Goal: Check status: Check status

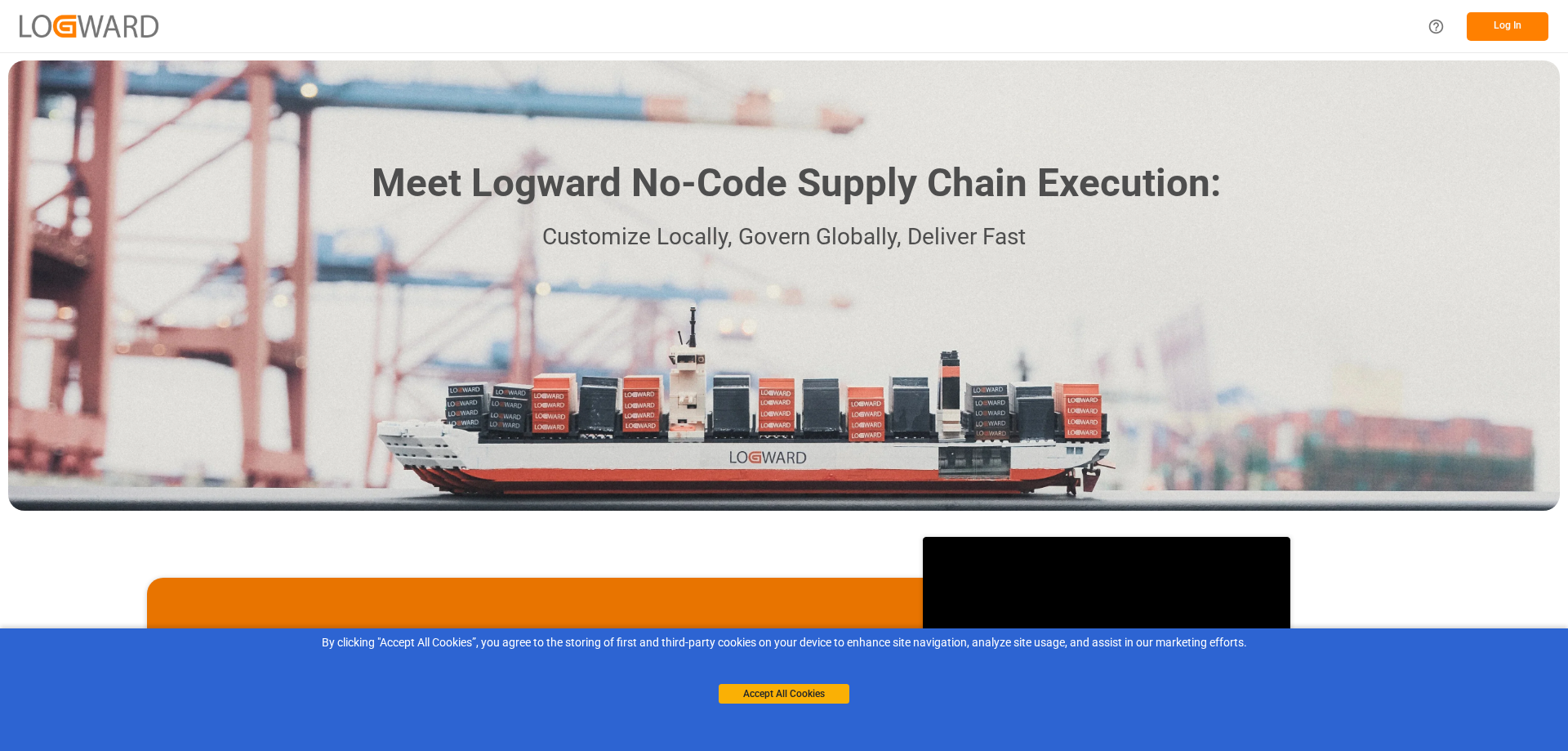
click at [1497, 28] on button "Log In" at bounding box center [1507, 26] width 82 height 28
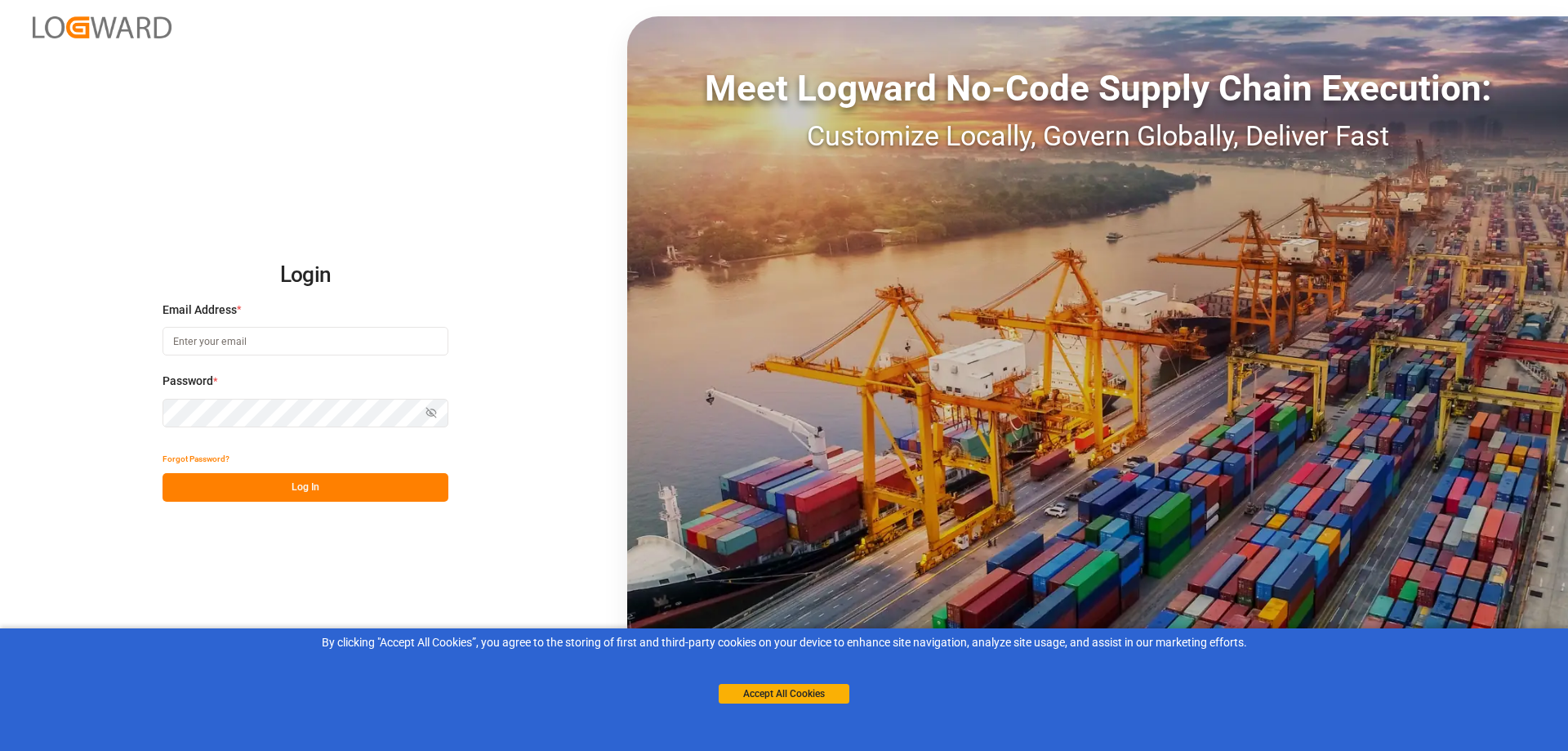
type input "[PERSON_NAME][EMAIL_ADDRESS][PERSON_NAME][DOMAIN_NAME]"
click at [353, 493] on button "Log In" at bounding box center [305, 487] width 285 height 28
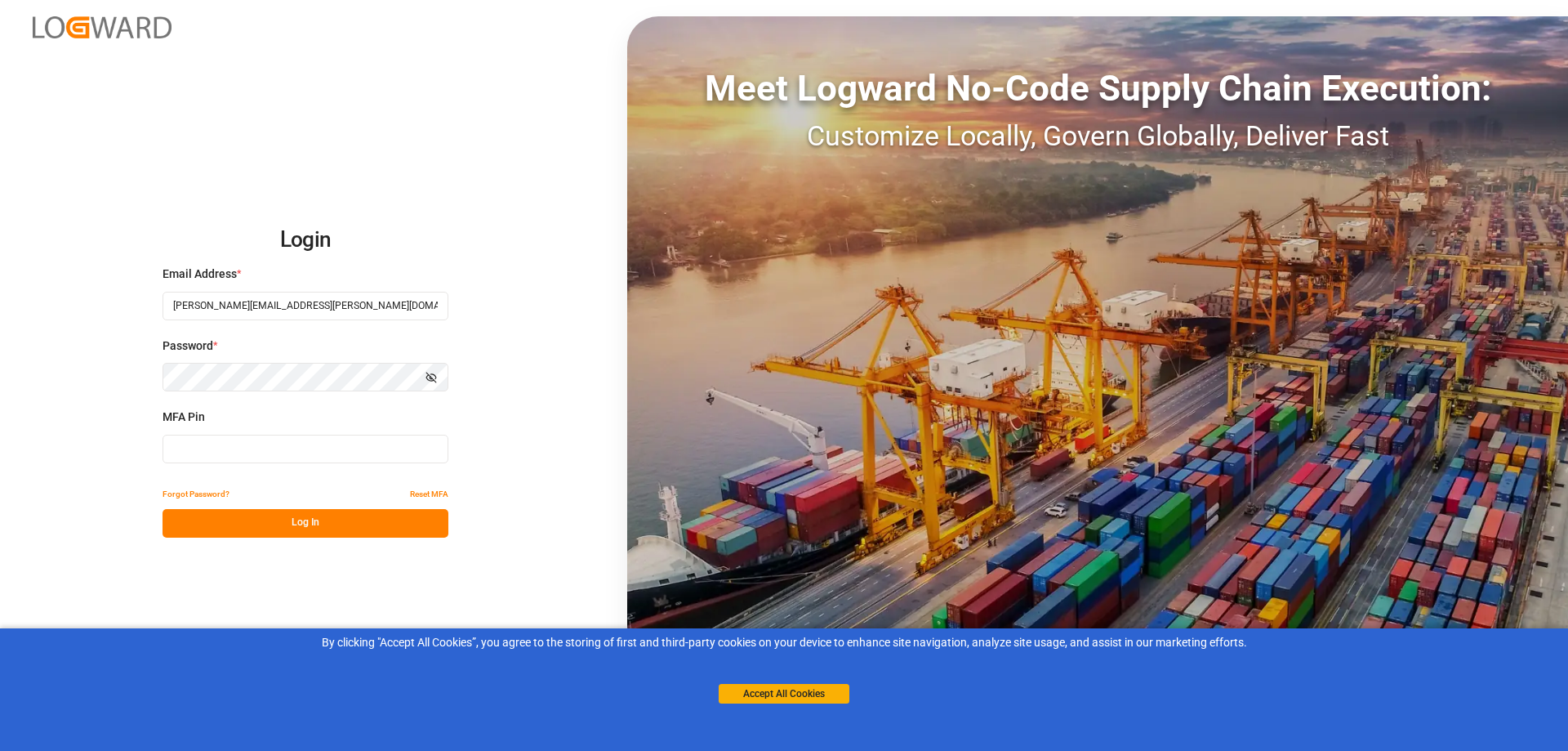
click at [196, 456] on input at bounding box center [305, 449] width 285 height 28
type input "889798"
click at [238, 514] on button "Log In" at bounding box center [305, 523] width 285 height 28
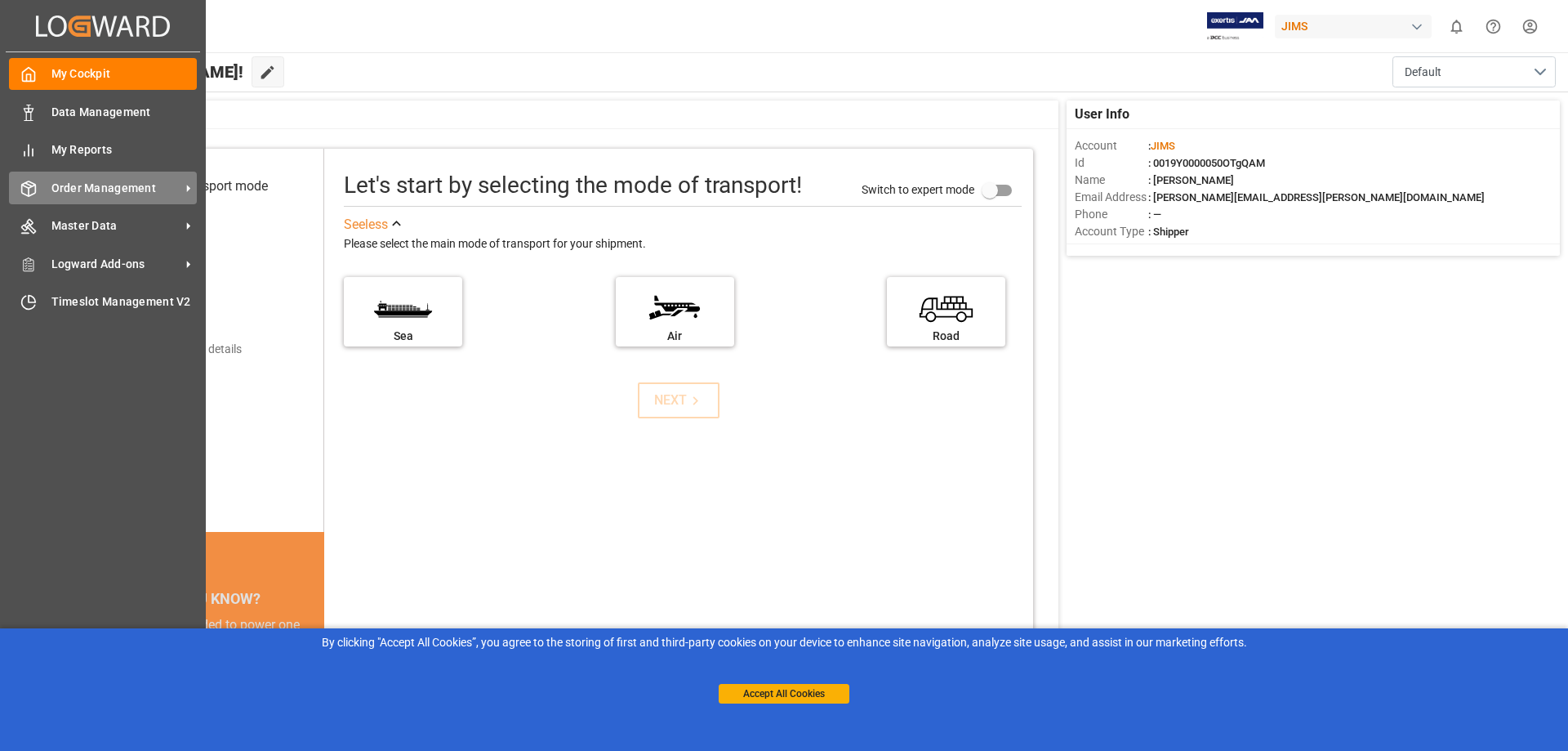
click at [100, 187] on span "Order Management" at bounding box center [115, 188] width 129 height 17
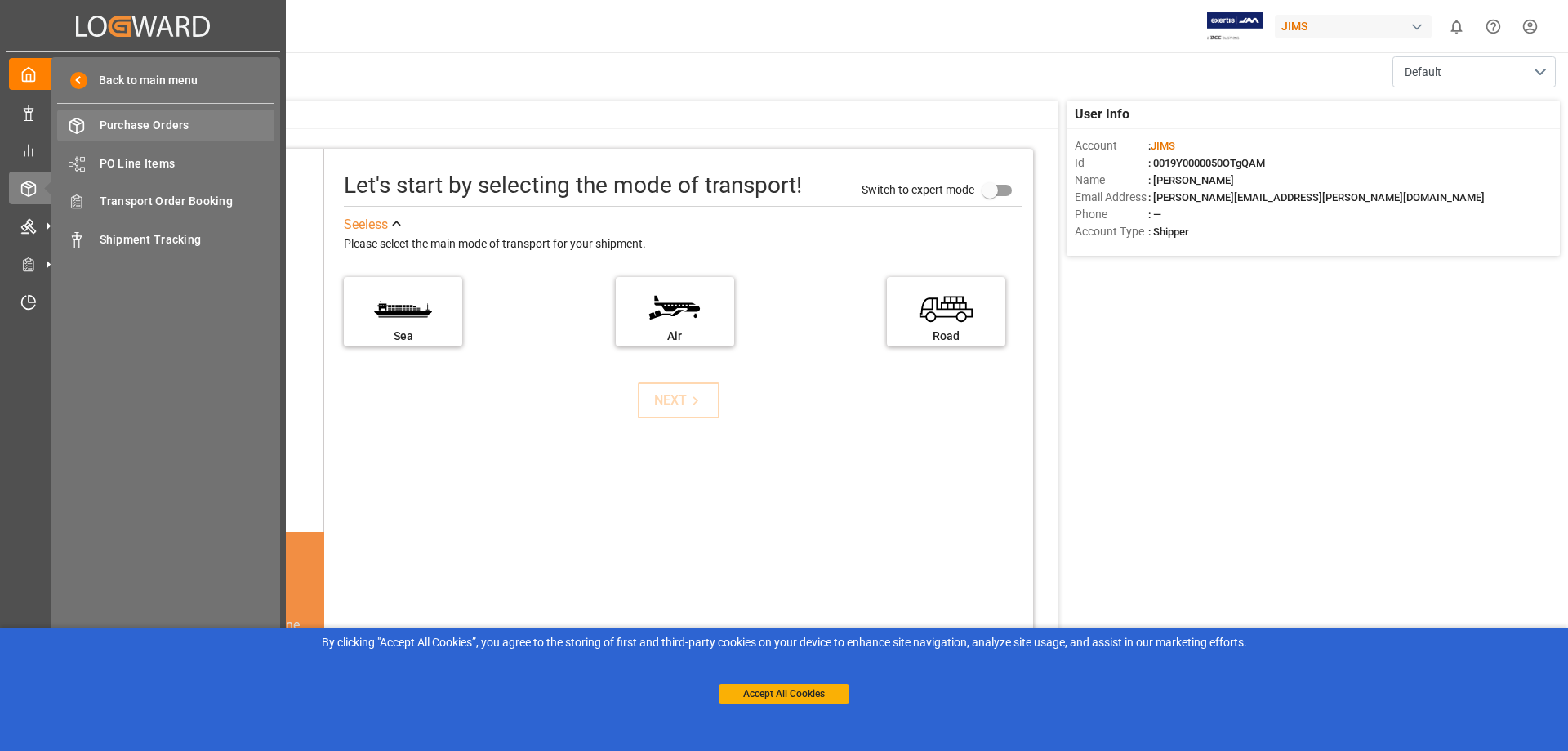
click at [147, 123] on span "Purchase Orders" at bounding box center [187, 125] width 175 height 17
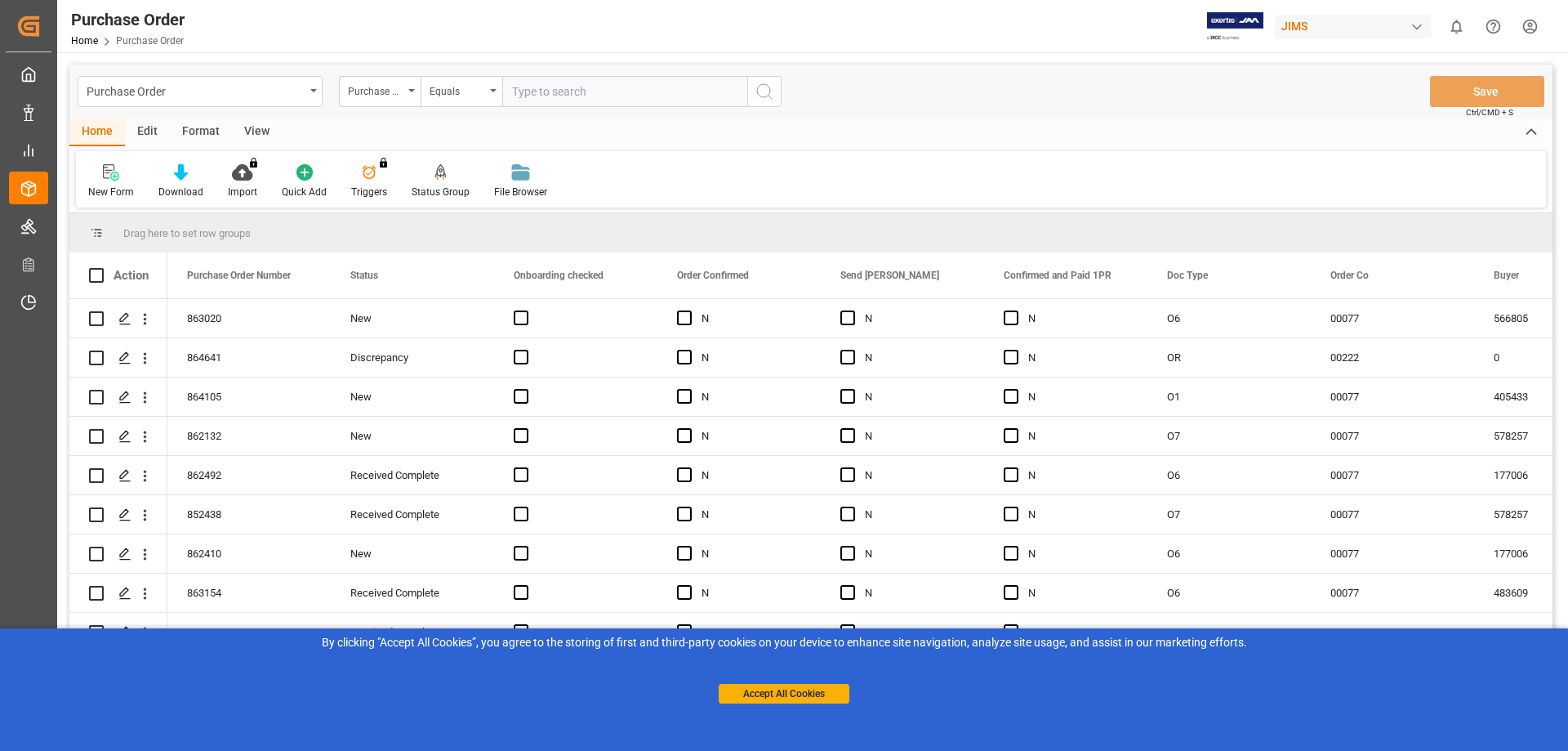
click at [539, 92] on input "text" at bounding box center [625, 91] width 245 height 31
paste input "PO-859684-OR"
type input "PO-859684-OR"
click at [769, 93] on icon "search button" at bounding box center [764, 92] width 19 height 19
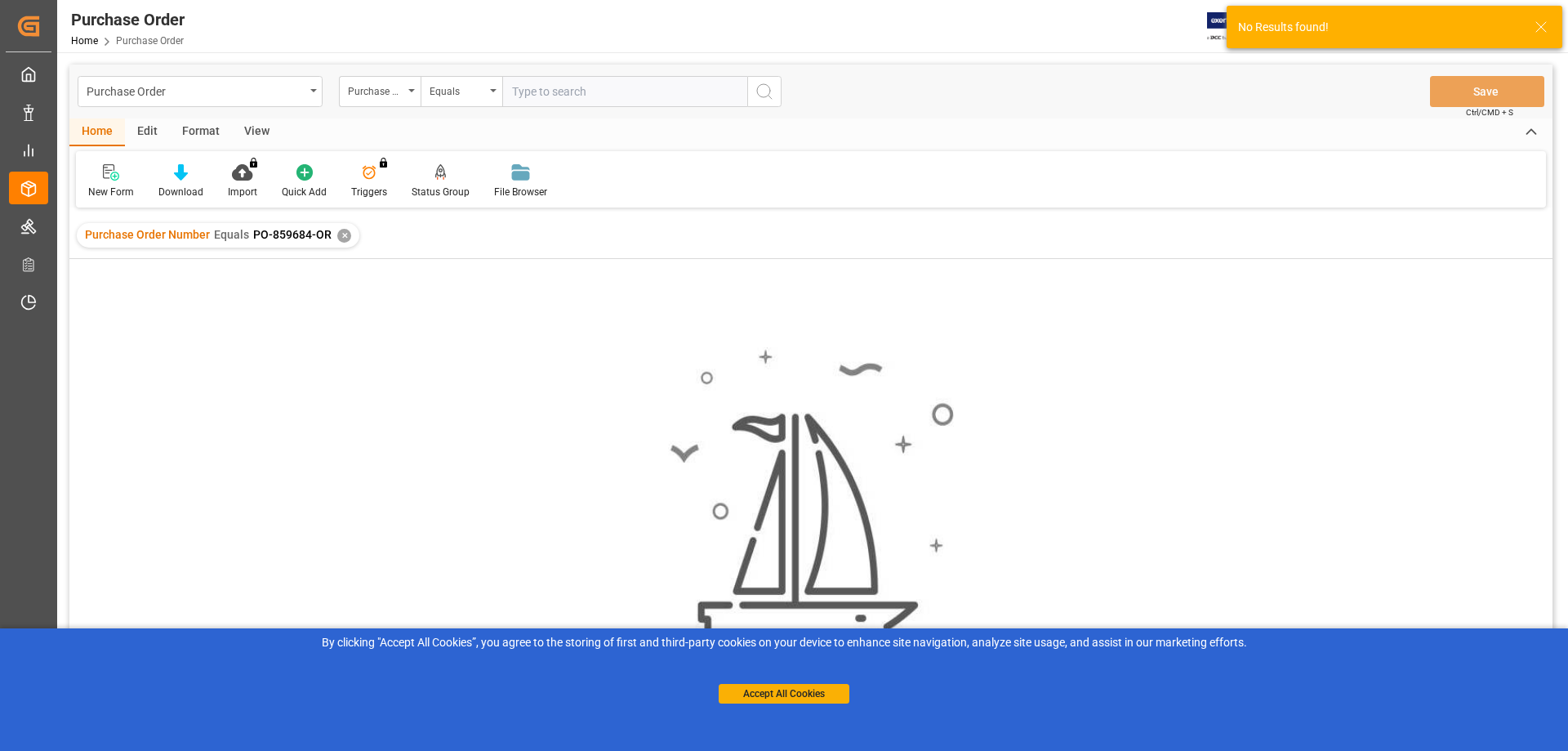
click at [337, 236] on div "✕" at bounding box center [344, 236] width 14 height 14
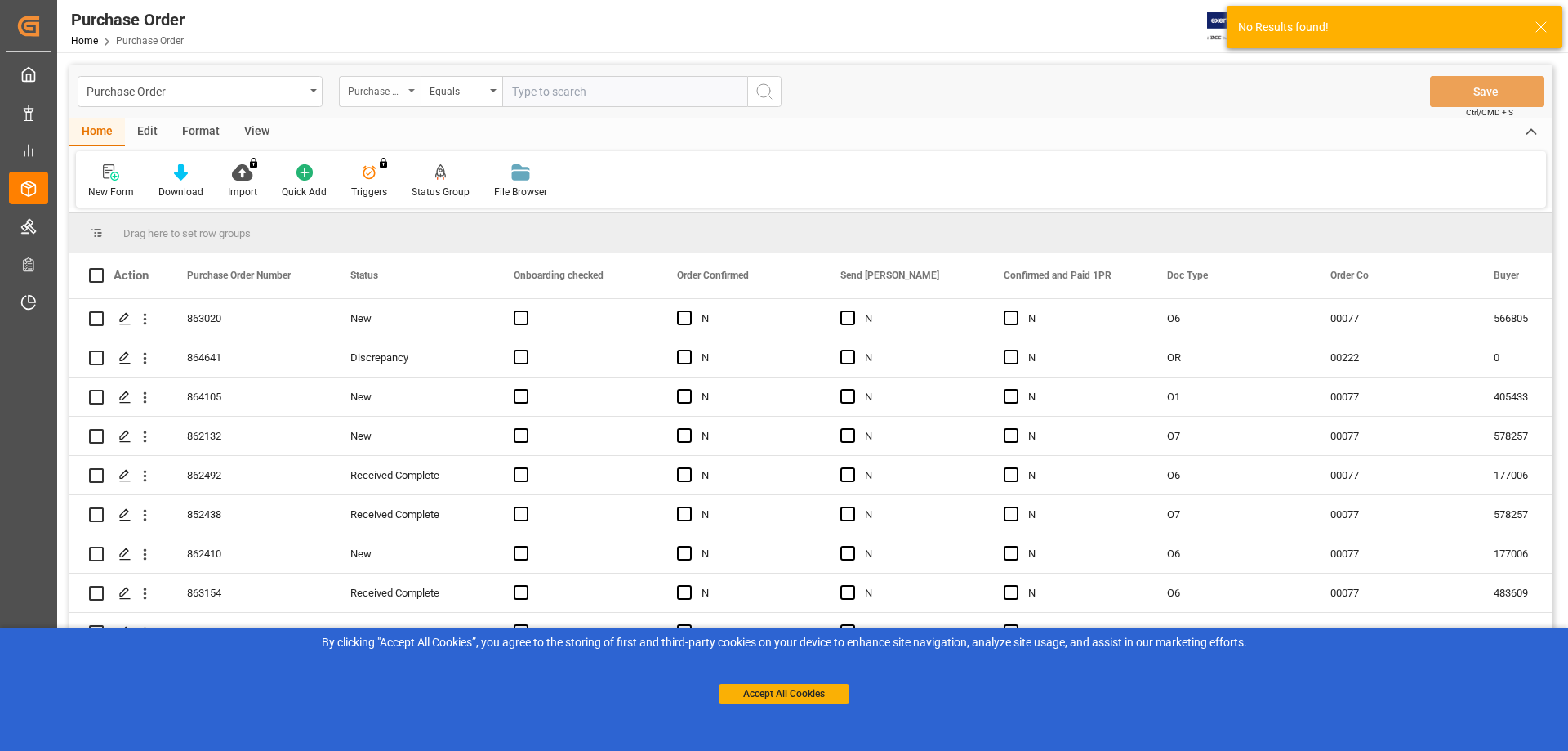
click at [410, 91] on icon "open menu" at bounding box center [410, 91] width 6 height 4
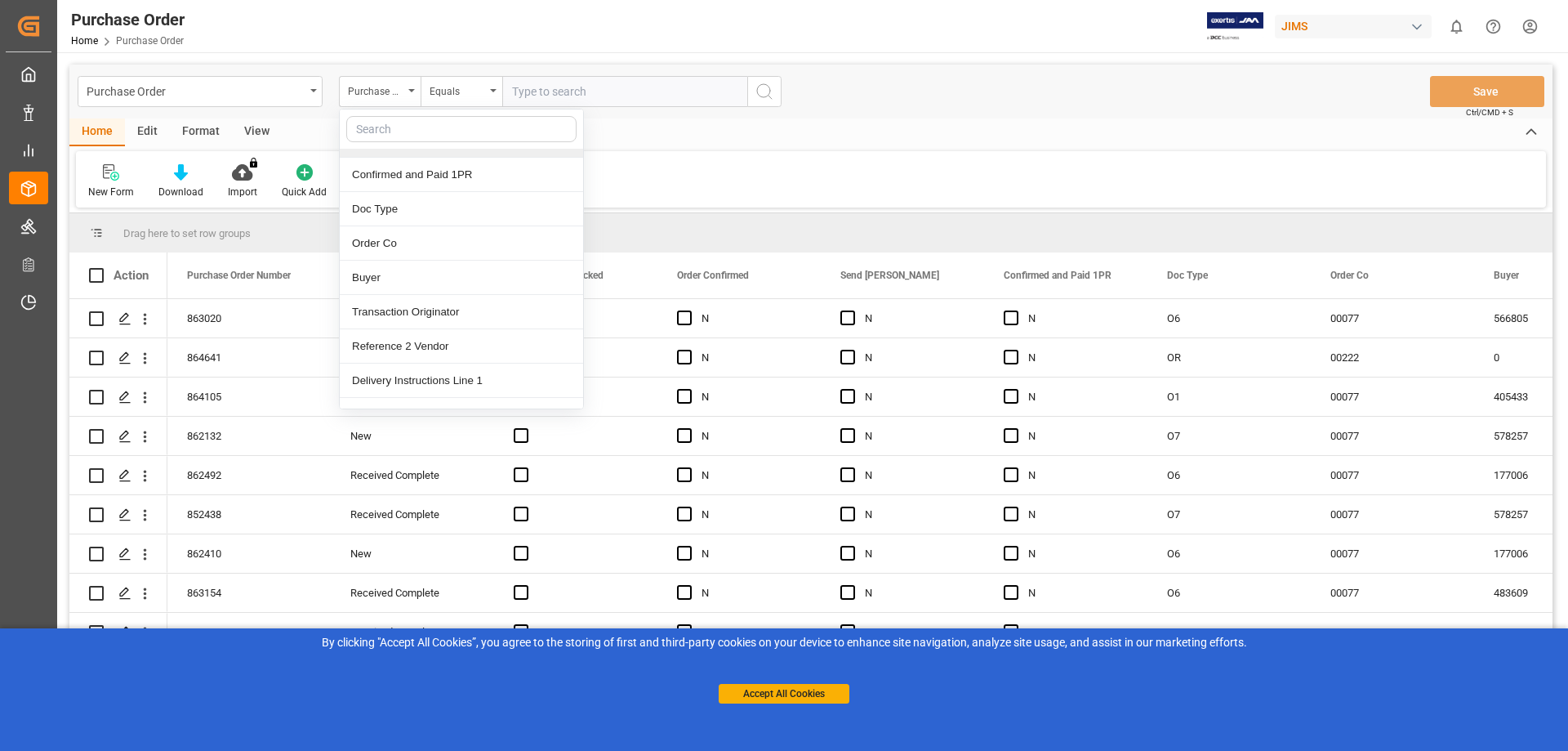
scroll to position [245, 0]
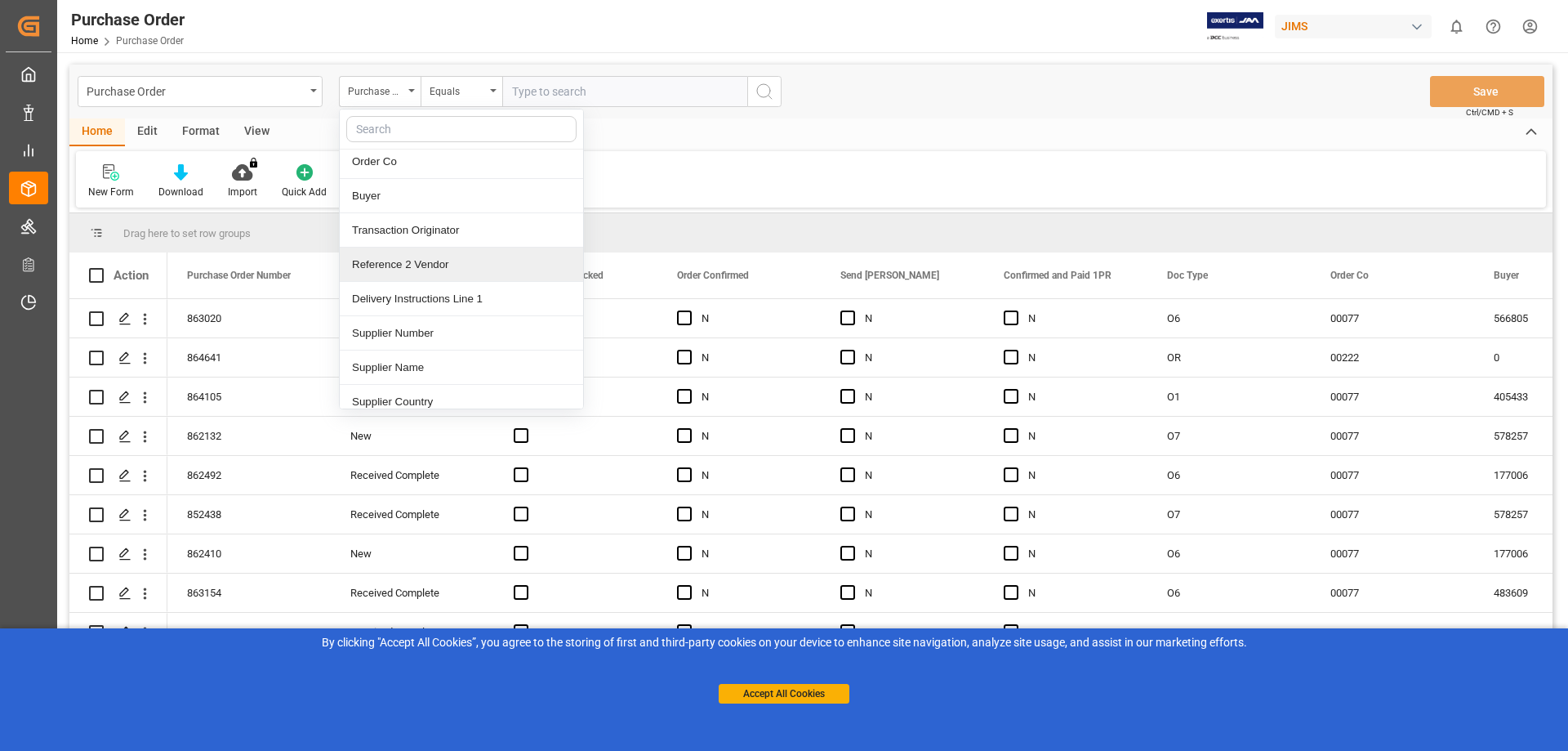
click at [458, 269] on div "Reference 2 Vendor" at bounding box center [462, 264] width 243 height 34
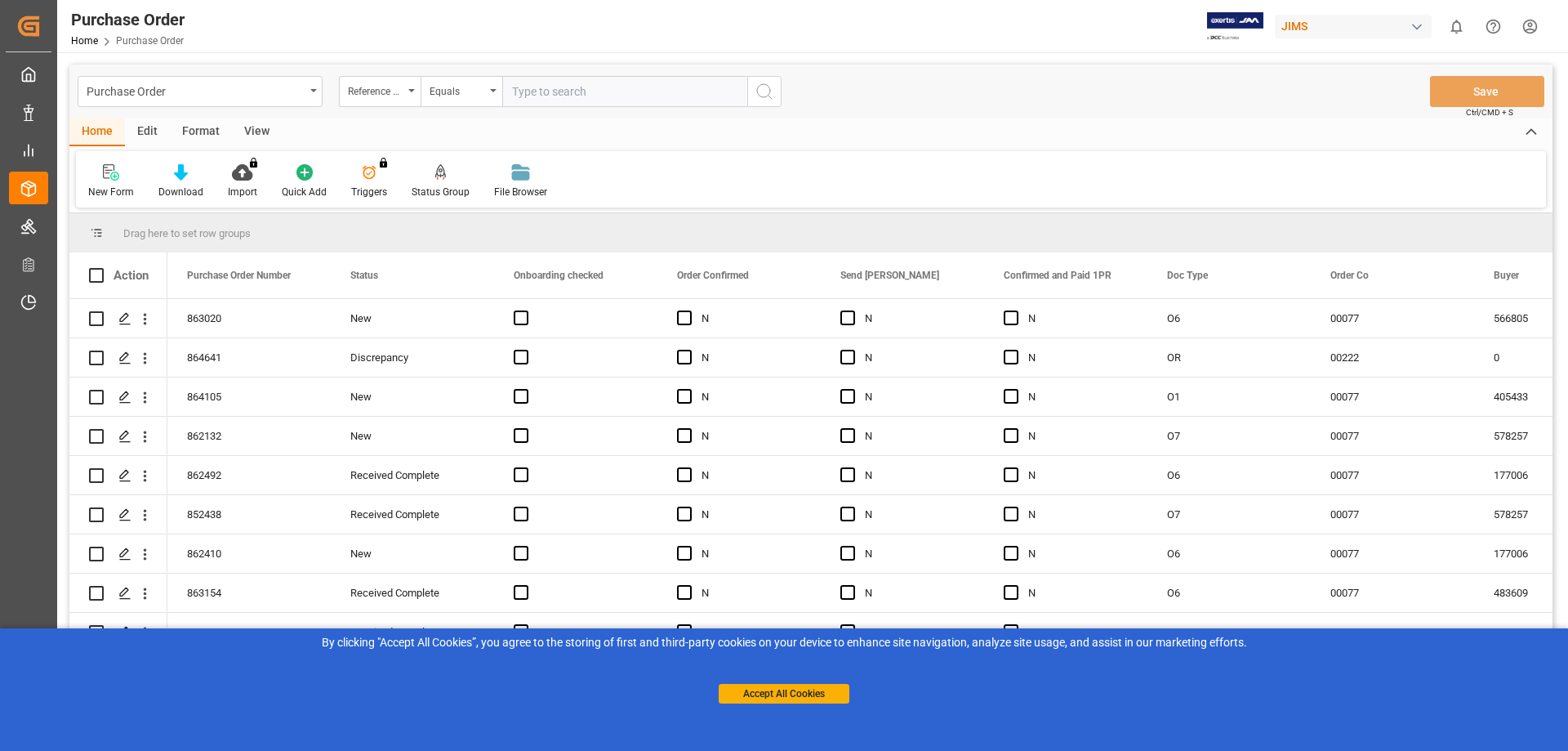
click at [566, 93] on input "text" at bounding box center [625, 91] width 245 height 31
paste input "22-10358-MY"
type input "22-10358-MY"
click at [760, 93] on icon "search button" at bounding box center [764, 92] width 19 height 19
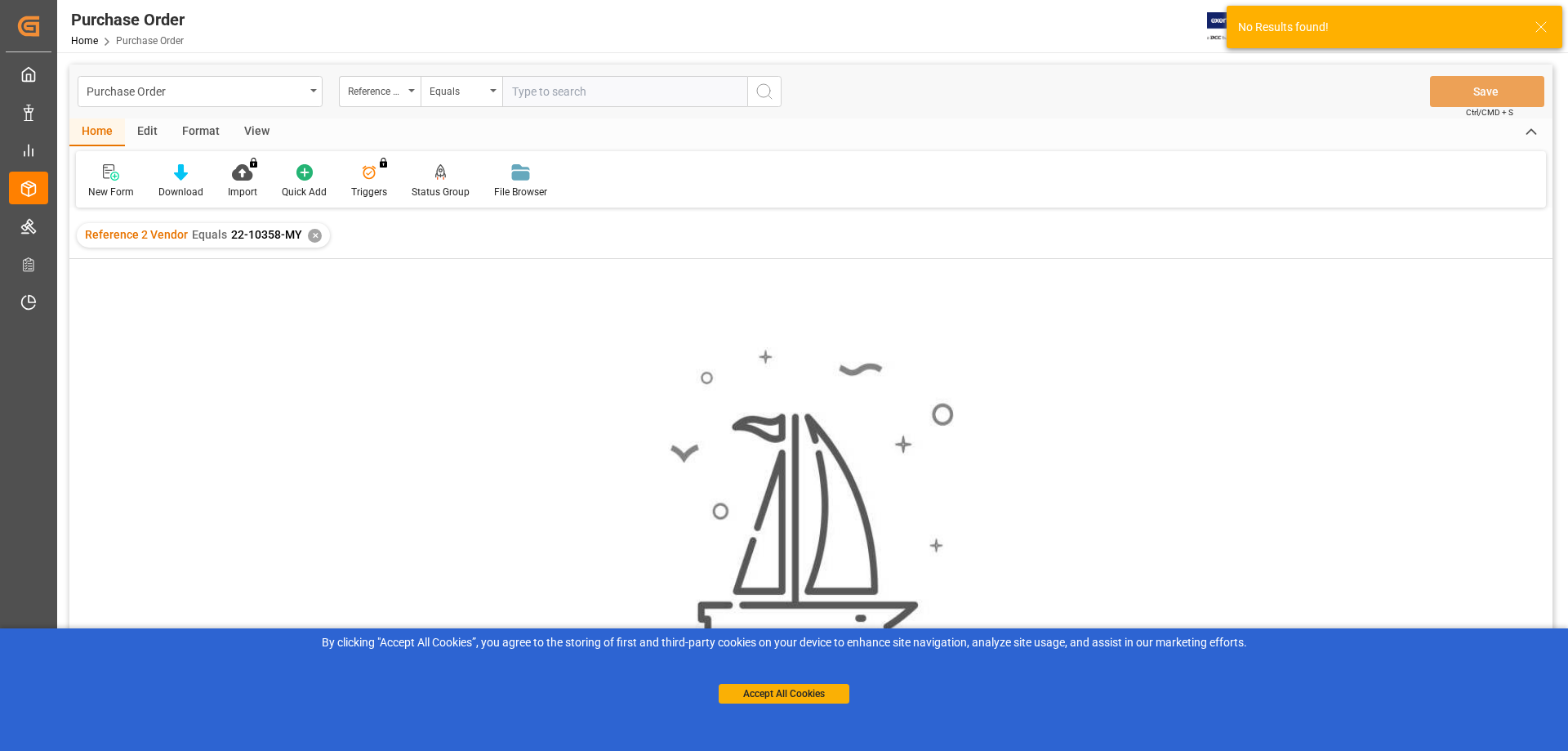
click at [307, 234] on div "✕" at bounding box center [314, 236] width 14 height 14
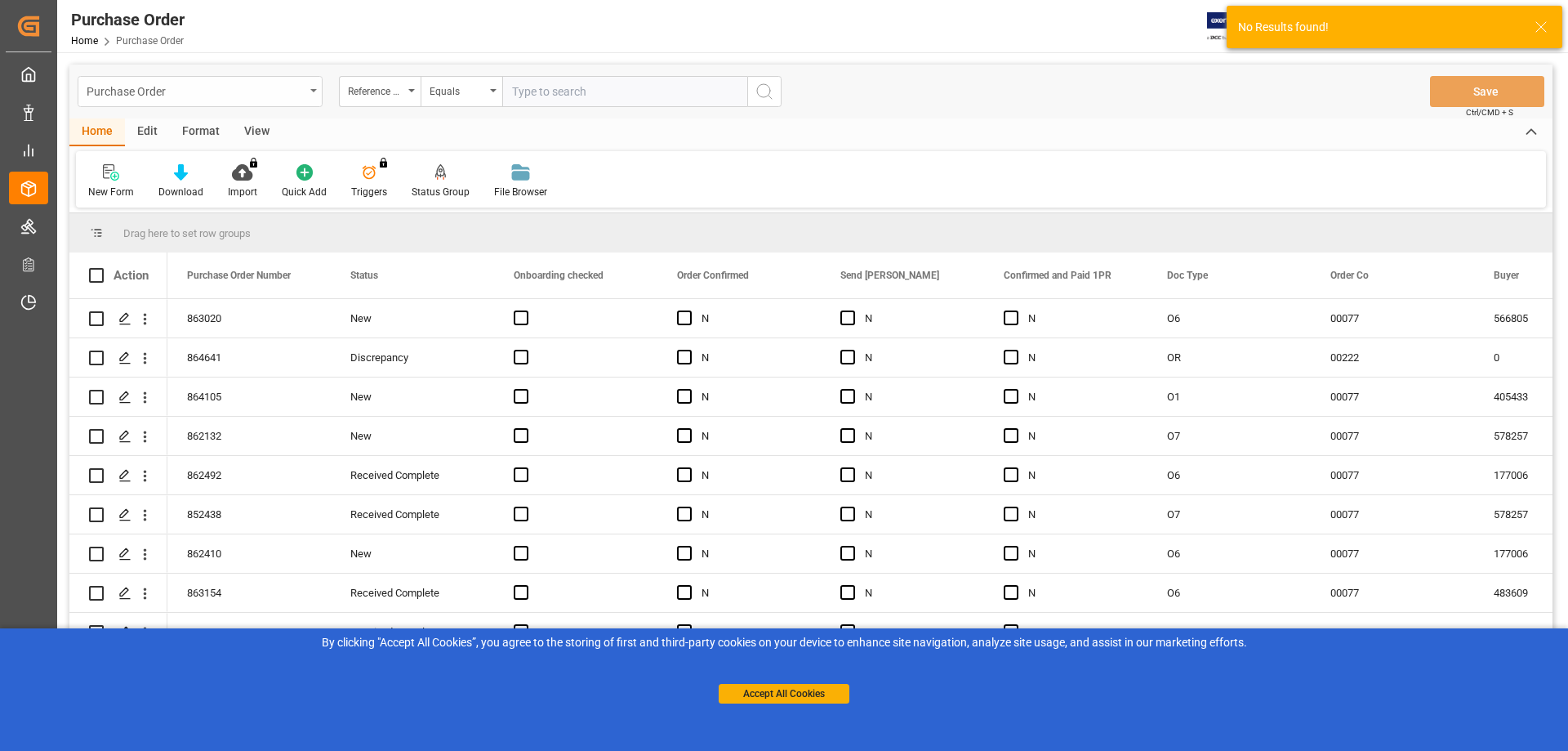
click at [311, 90] on icon "open menu" at bounding box center [313, 91] width 6 height 4
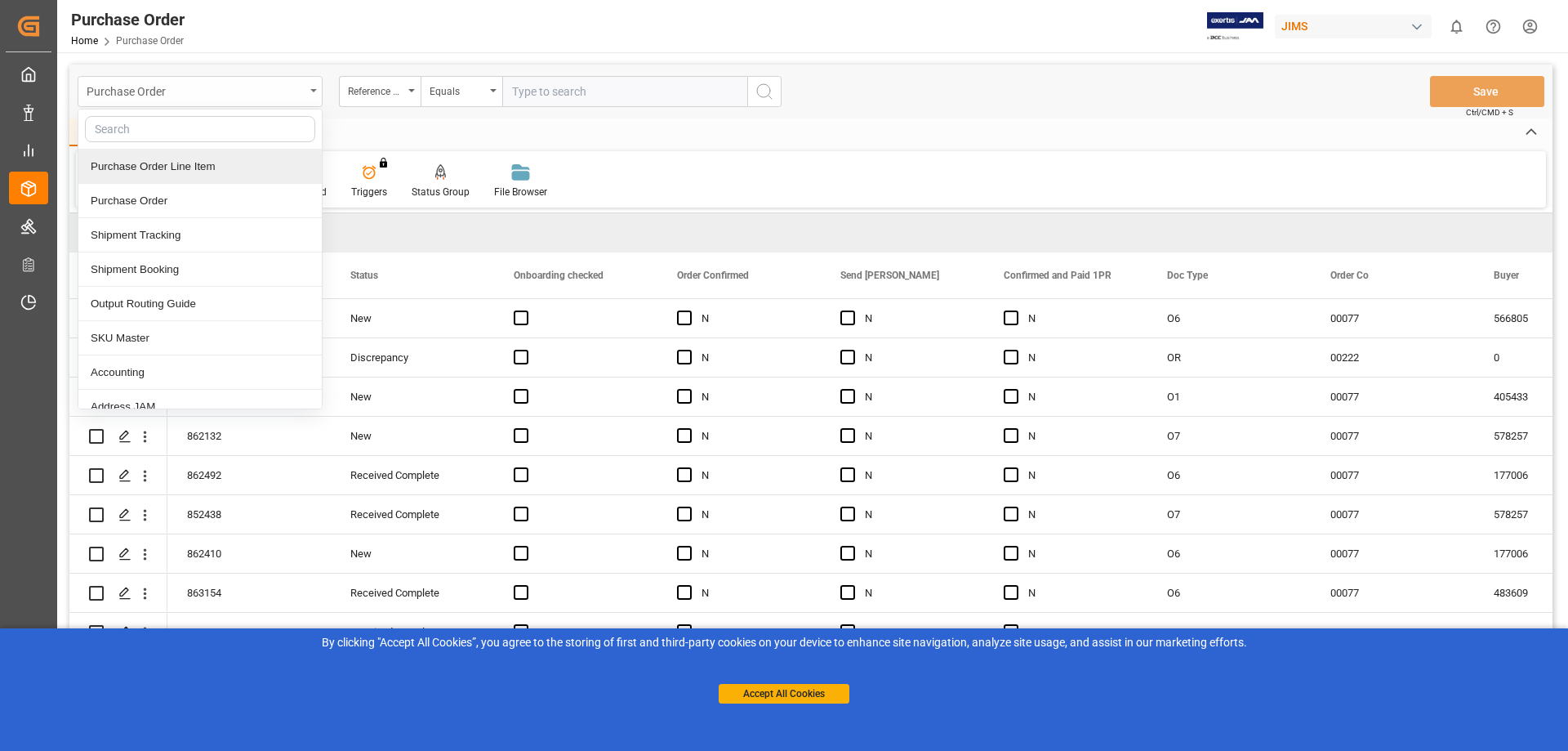
click at [315, 87] on div "Purchase Order" at bounding box center [200, 91] width 245 height 31
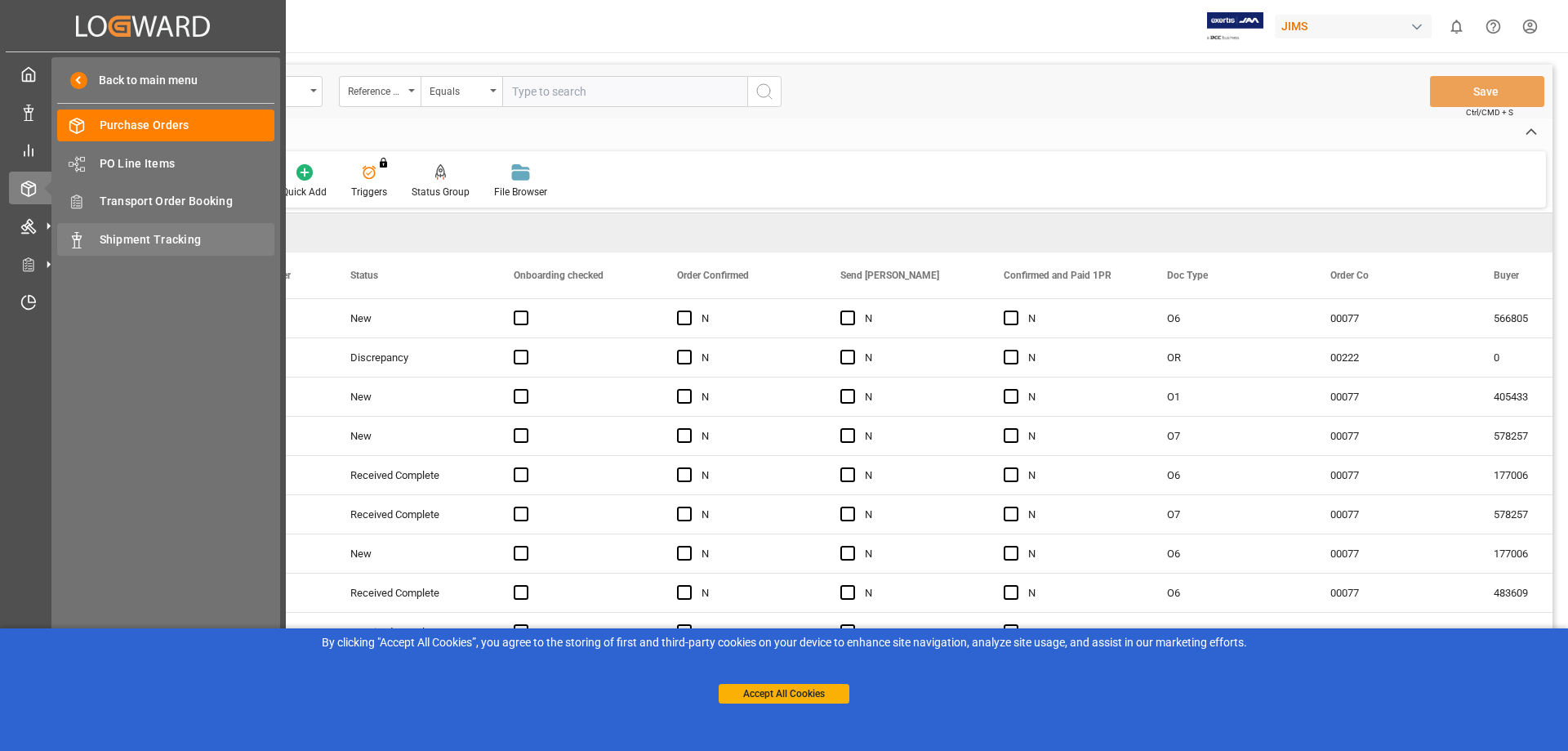
click at [157, 240] on span "Shipment Tracking" at bounding box center [187, 239] width 175 height 17
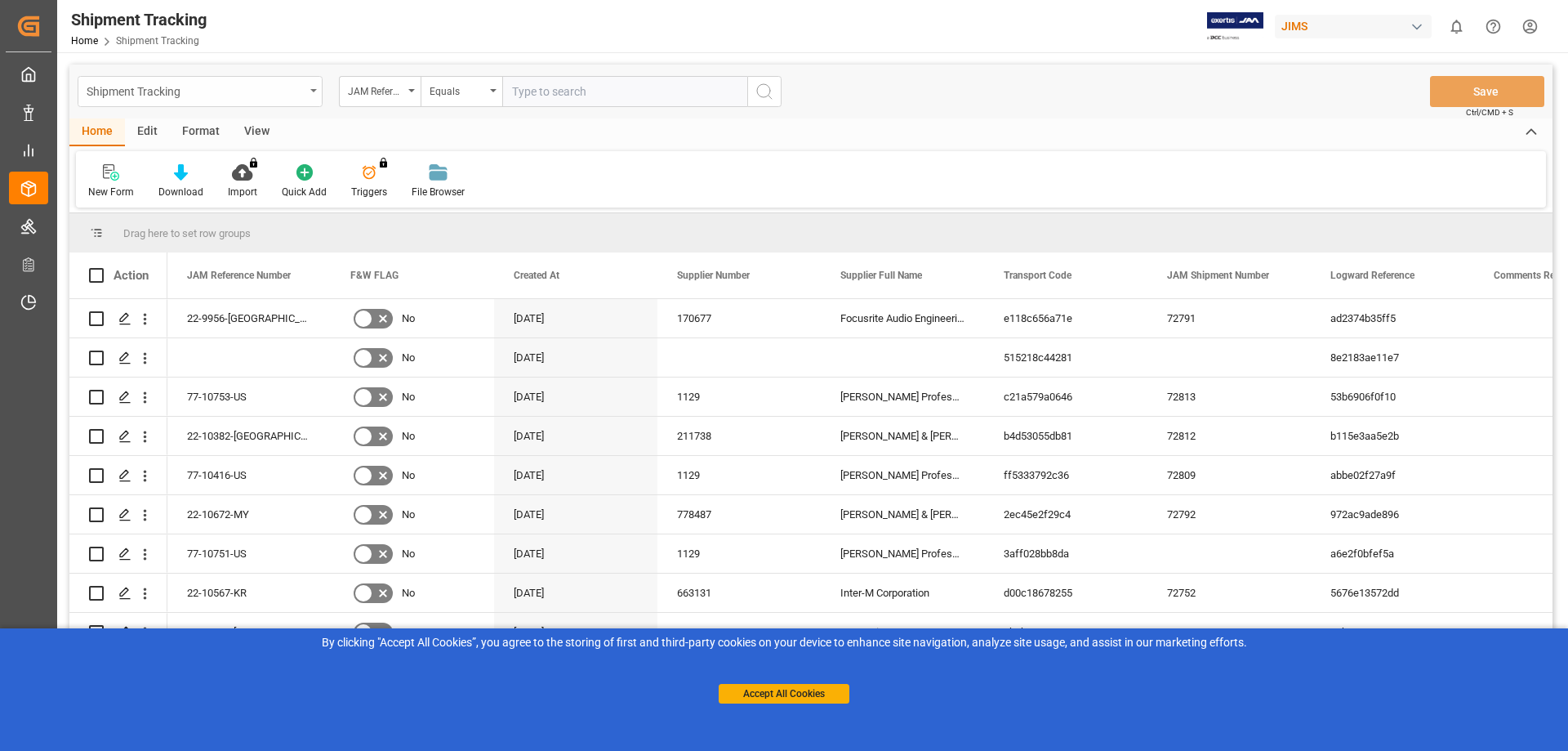
click at [314, 93] on div "Shipment Tracking" at bounding box center [200, 91] width 245 height 31
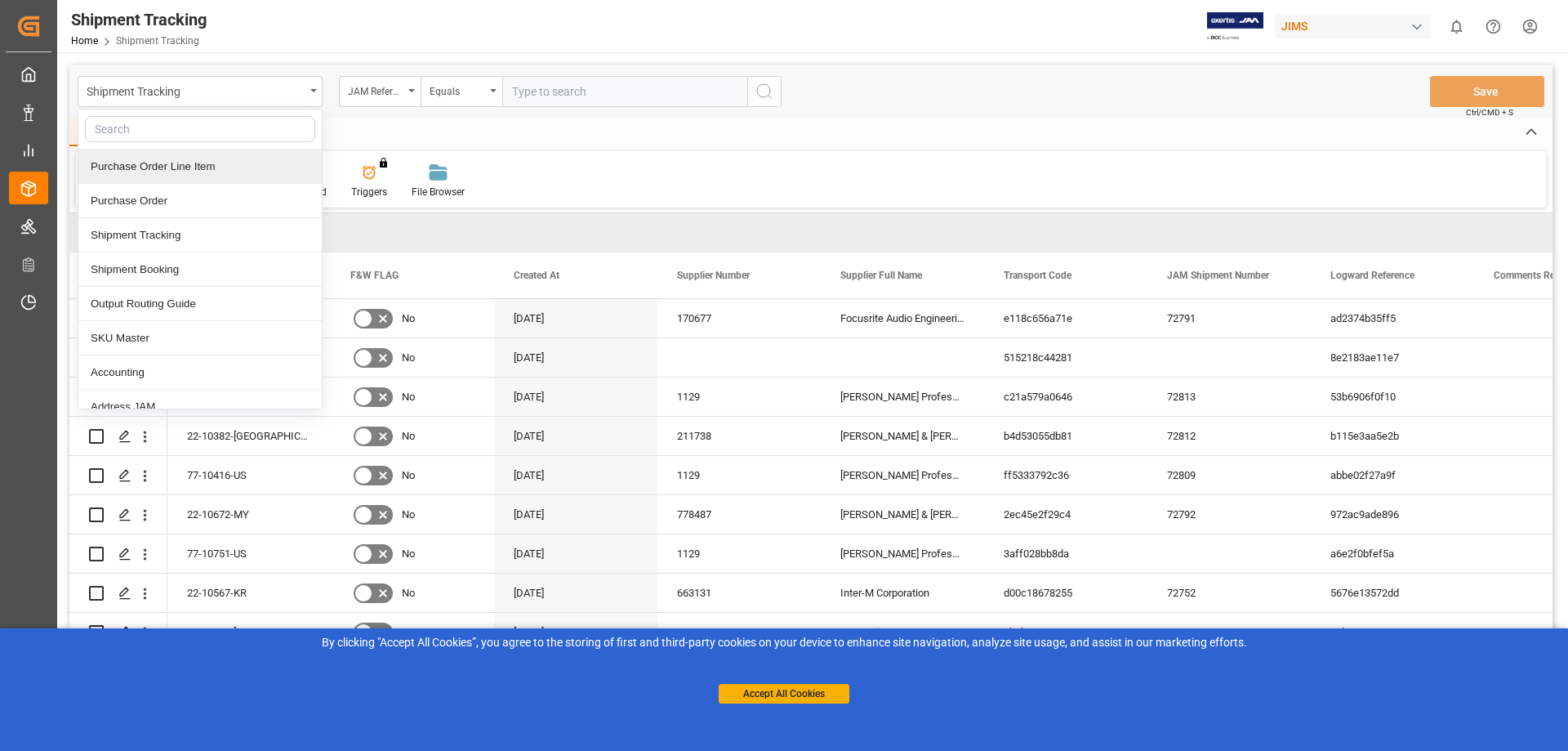
click at [569, 89] on input "text" at bounding box center [625, 91] width 245 height 31
paste input "22-10358-MY"
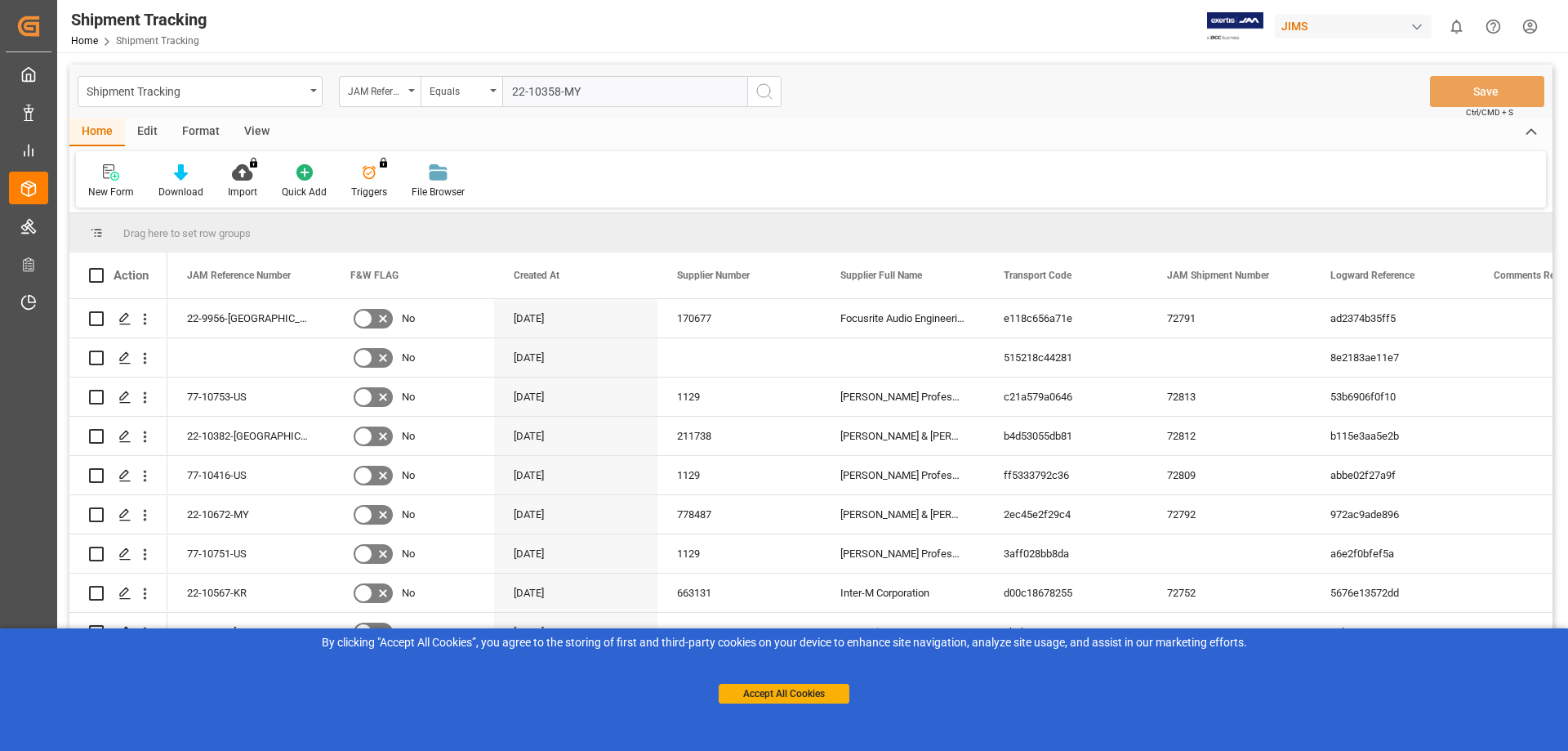
type input "22-10358-MY"
click at [766, 93] on icon "search button" at bounding box center [764, 92] width 19 height 19
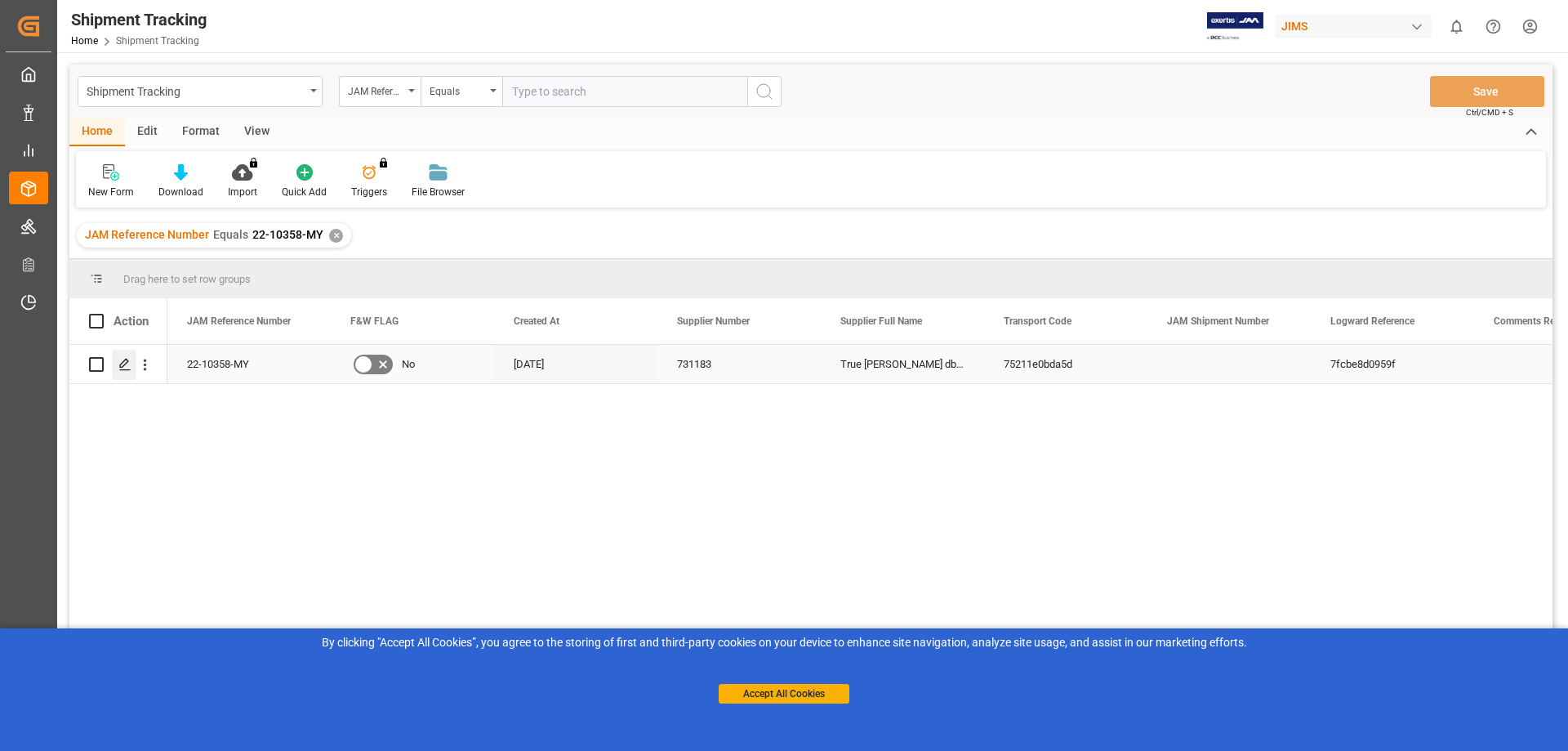
click at [127, 369] on icon "Press SPACE to select this row." at bounding box center [124, 364] width 13 height 13
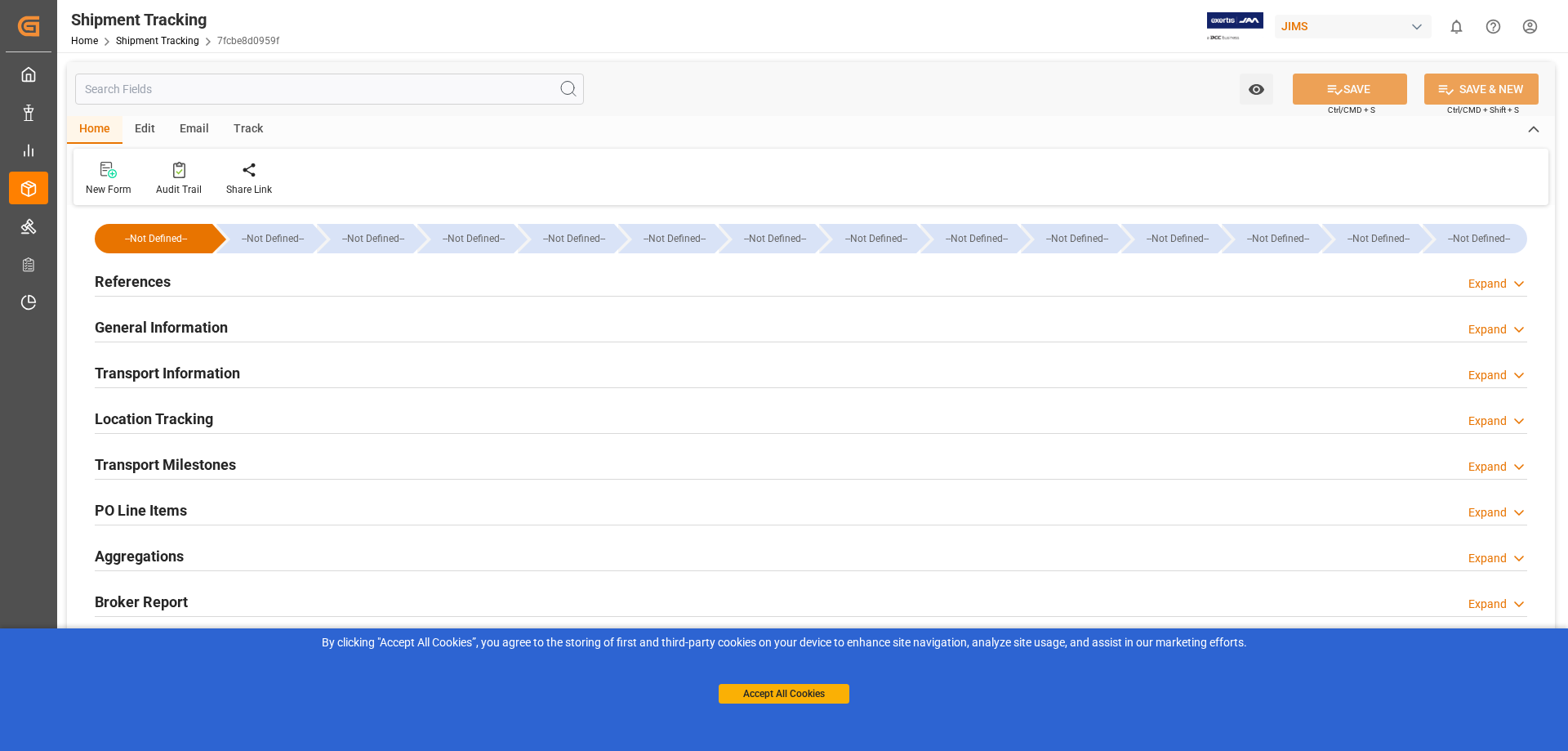
type input "Evergreen"
type input "Evergreen Marine Corp."
type input "9935208"
type input "MYPEN"
type input "USLAX"
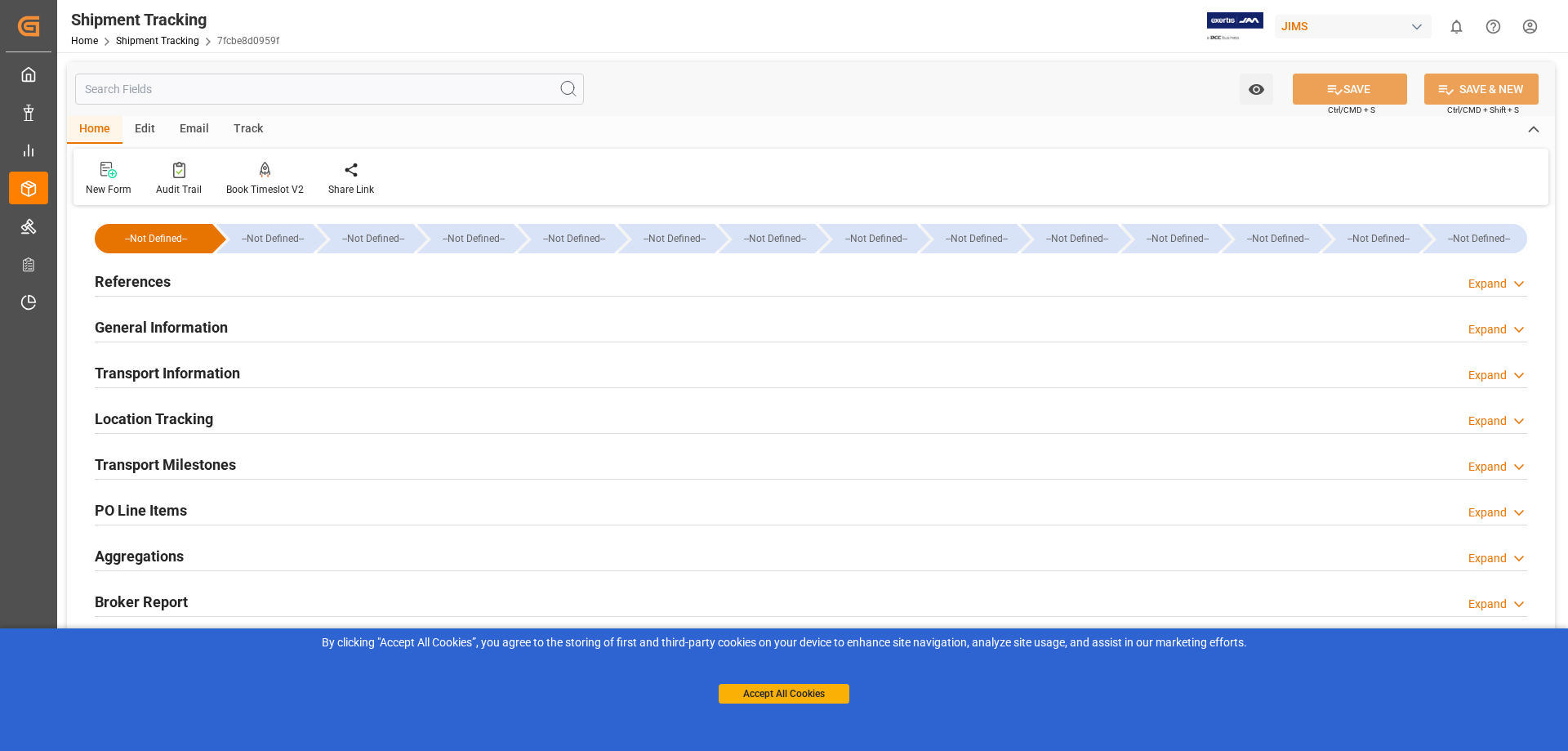
click at [185, 367] on h2 "Transport Information" at bounding box center [167, 373] width 145 height 22
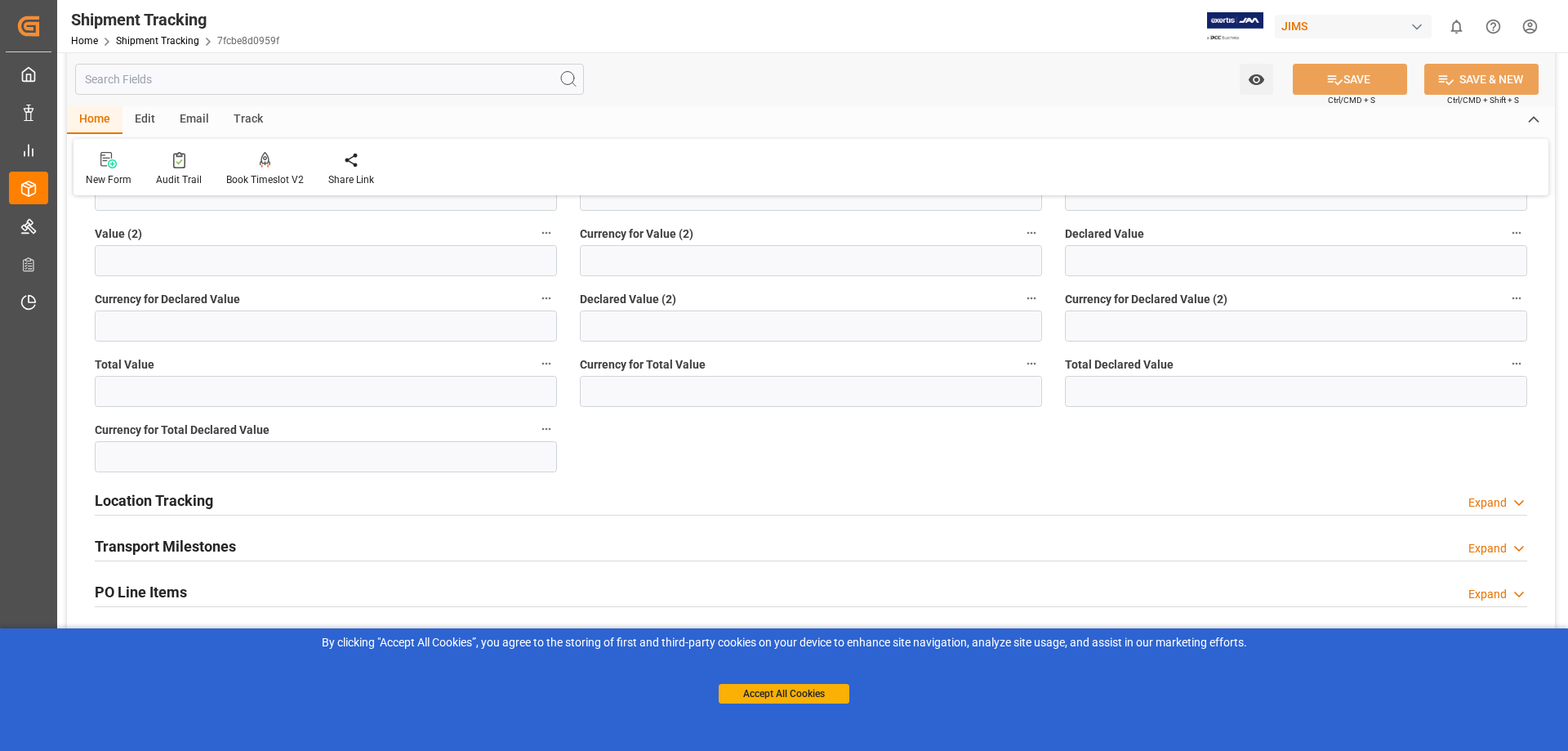
scroll to position [654, 0]
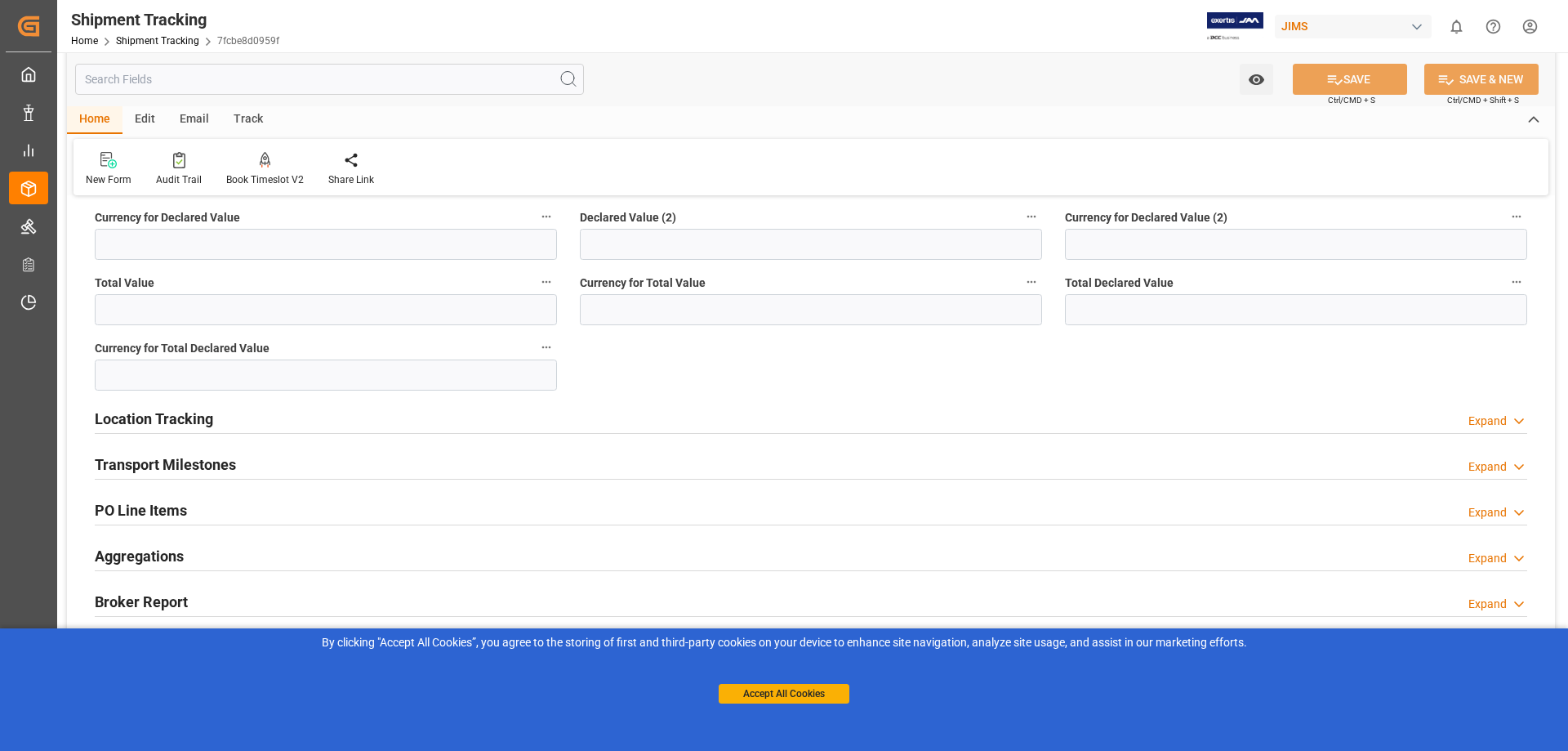
click at [162, 413] on h2 "Location Tracking" at bounding box center [154, 419] width 118 height 22
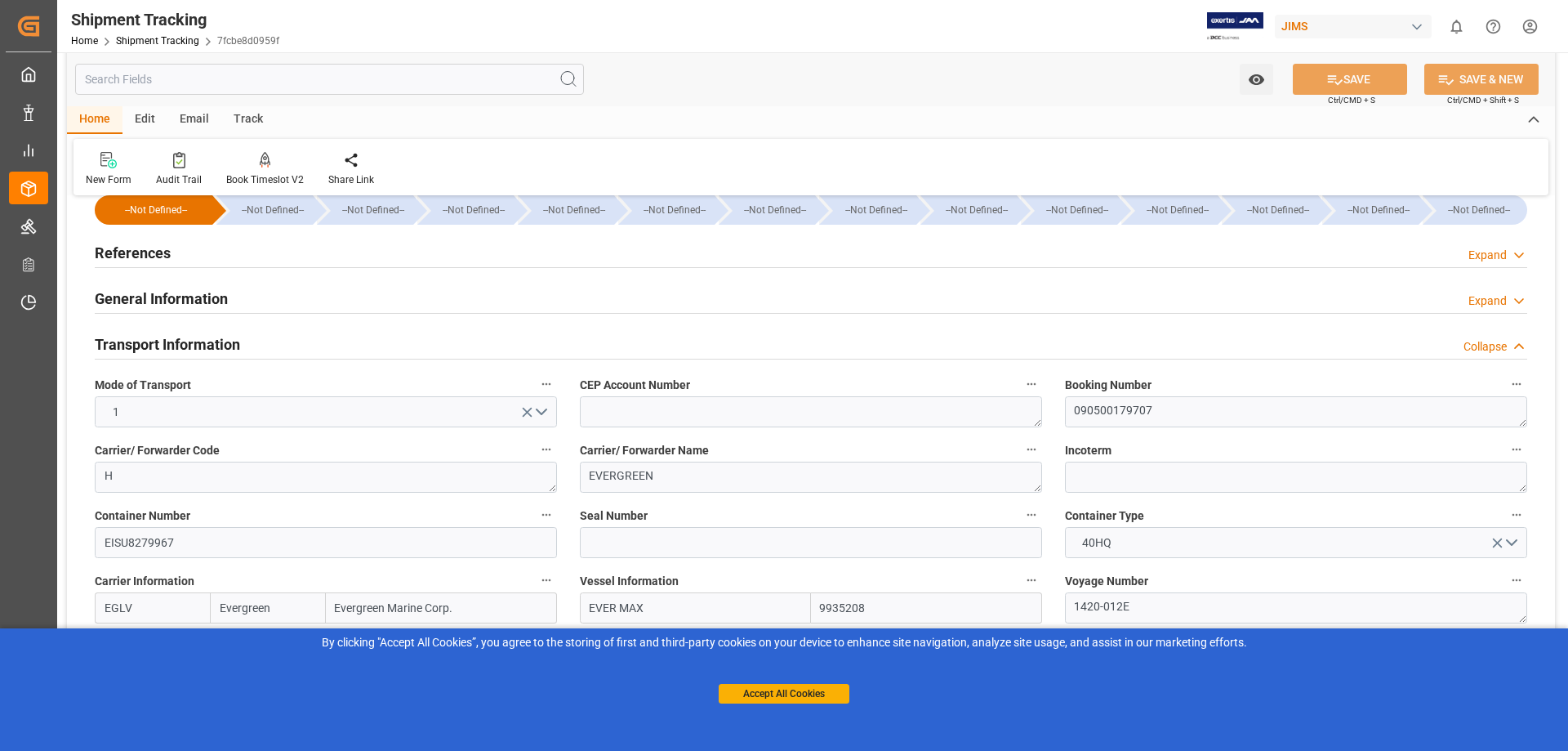
scroll to position [0, 0]
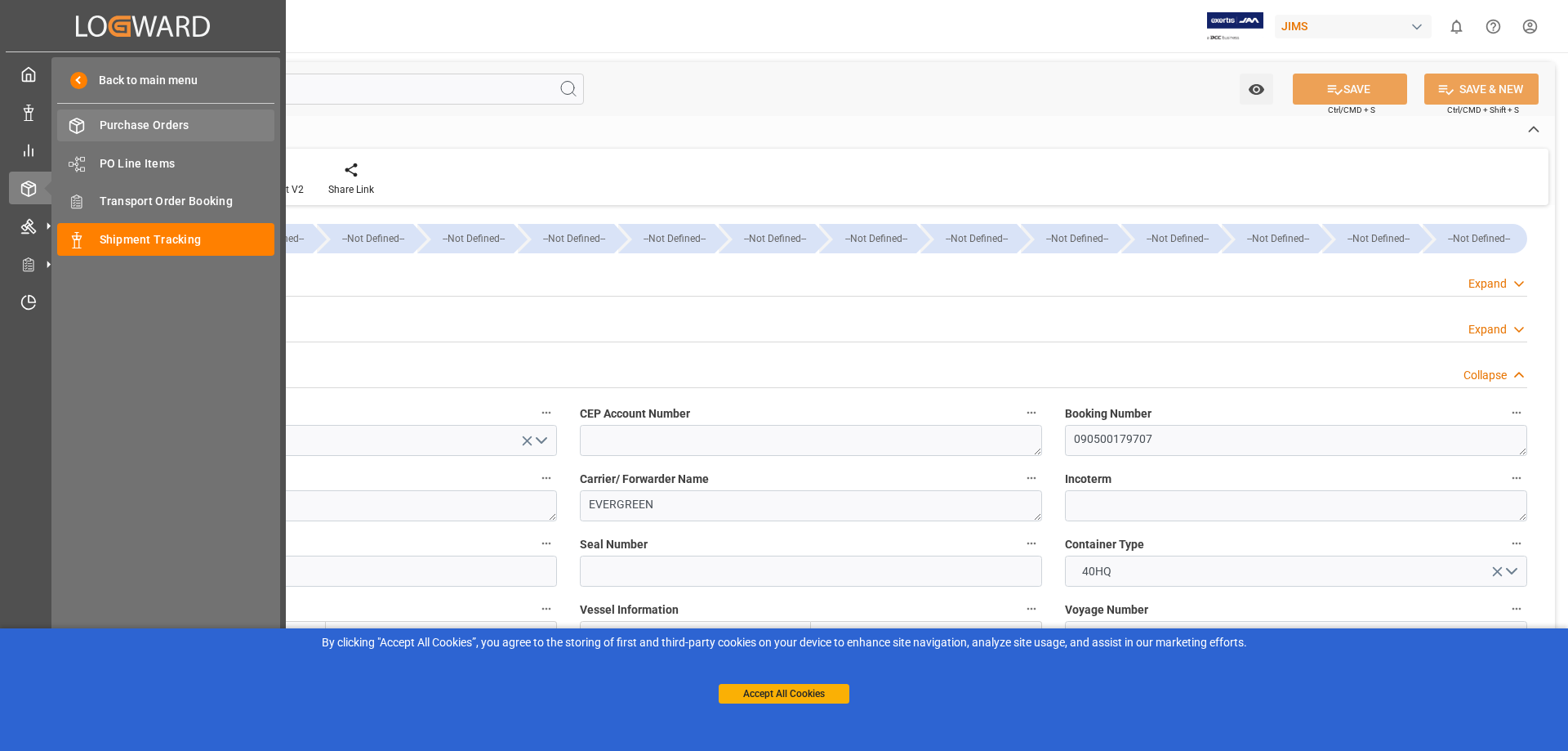
click at [111, 123] on span "Purchase Orders" at bounding box center [187, 125] width 175 height 17
